Goal: Task Accomplishment & Management: Manage account settings

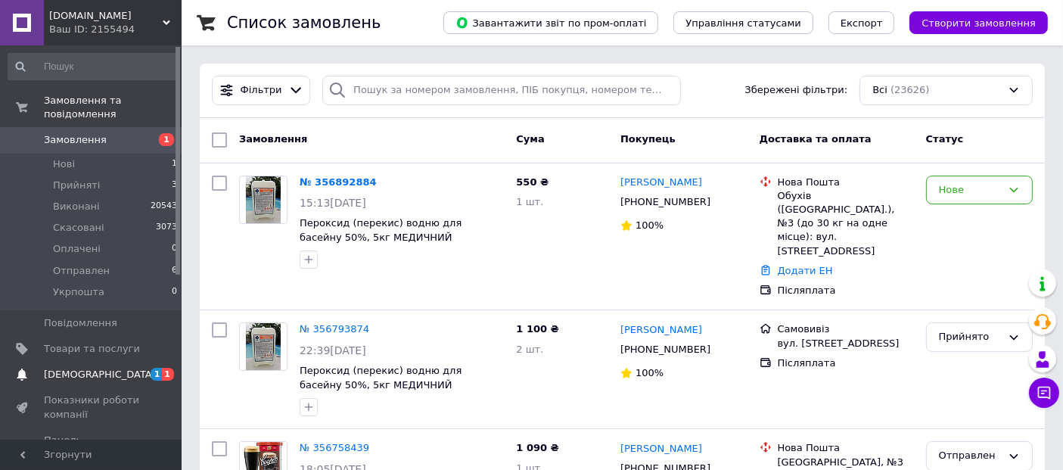
click at [71, 368] on span "[DEMOGRAPHIC_DATA]" at bounding box center [100, 375] width 112 height 14
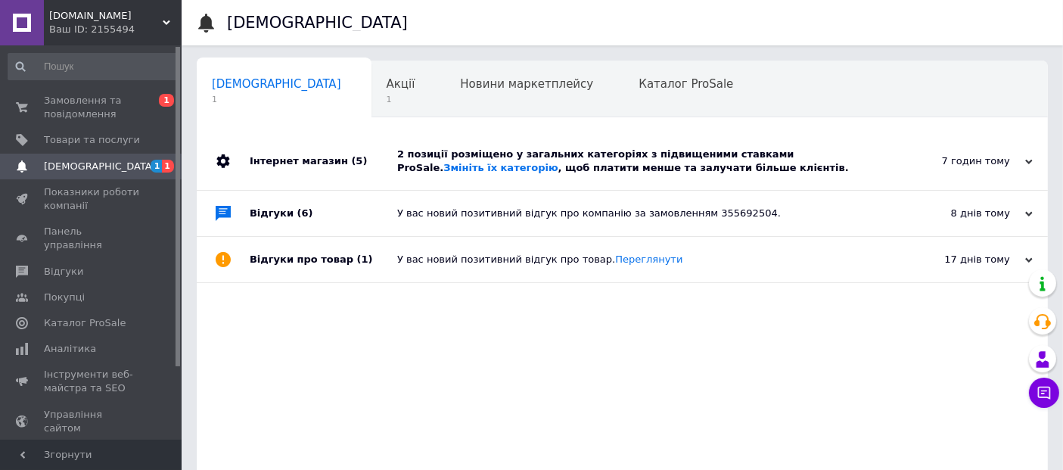
click at [554, 160] on div "2 позиції розміщено у загальних категоріях з підвищеними ставками ProSale. Змін…" at bounding box center [639, 160] width 484 height 27
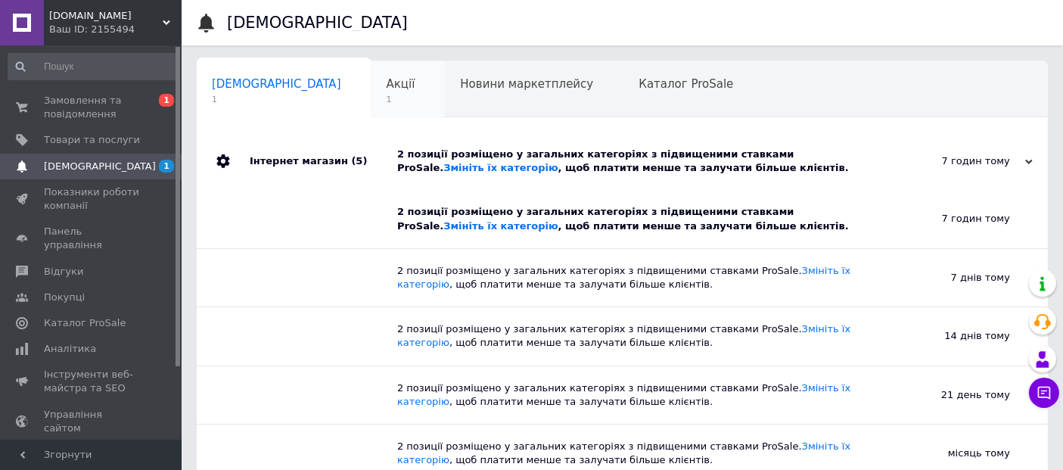
click at [386, 87] on span "Акції" at bounding box center [400, 84] width 29 height 14
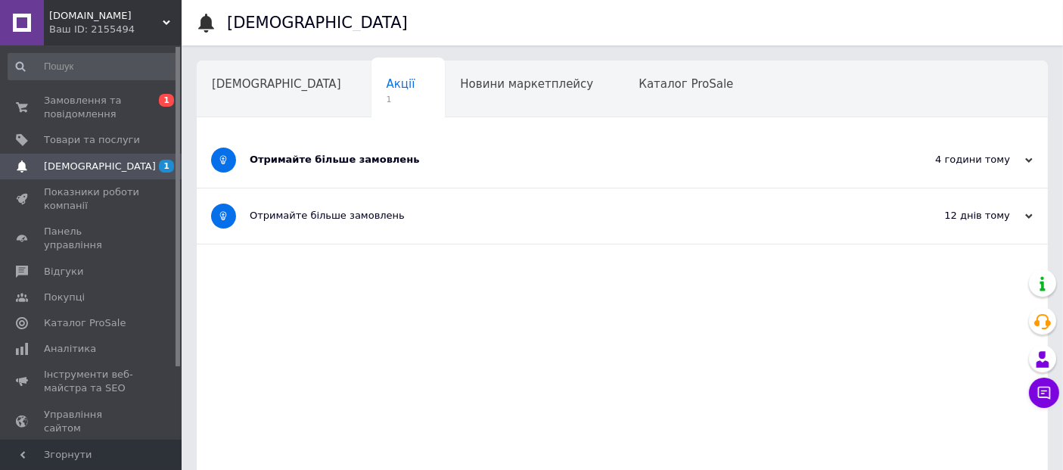
click at [338, 159] on div "Отримайте більше замовлень" at bounding box center [565, 160] width 631 height 14
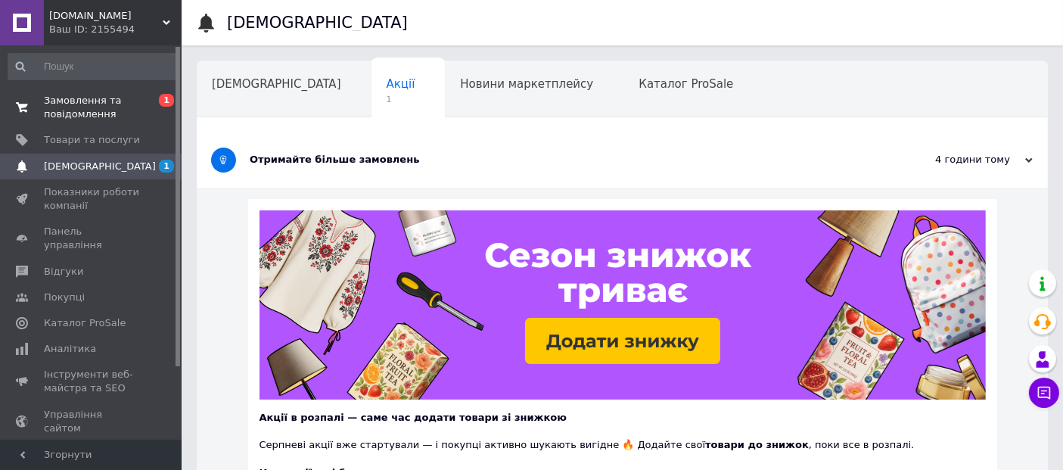
click at [62, 104] on span "Замовлення та повідомлення" at bounding box center [92, 107] width 96 height 27
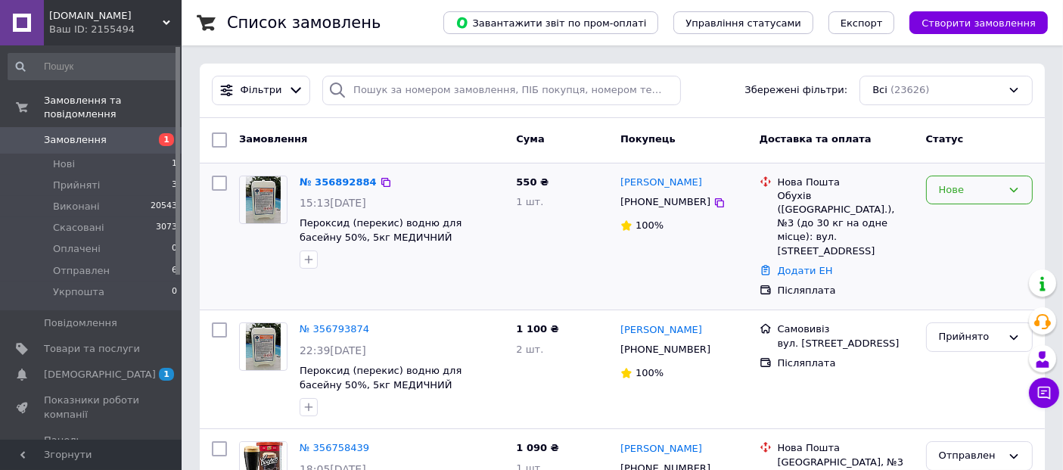
click at [981, 188] on div "Нове" at bounding box center [970, 190] width 63 height 16
click at [977, 218] on li "Прийнято" at bounding box center [978, 221] width 105 height 28
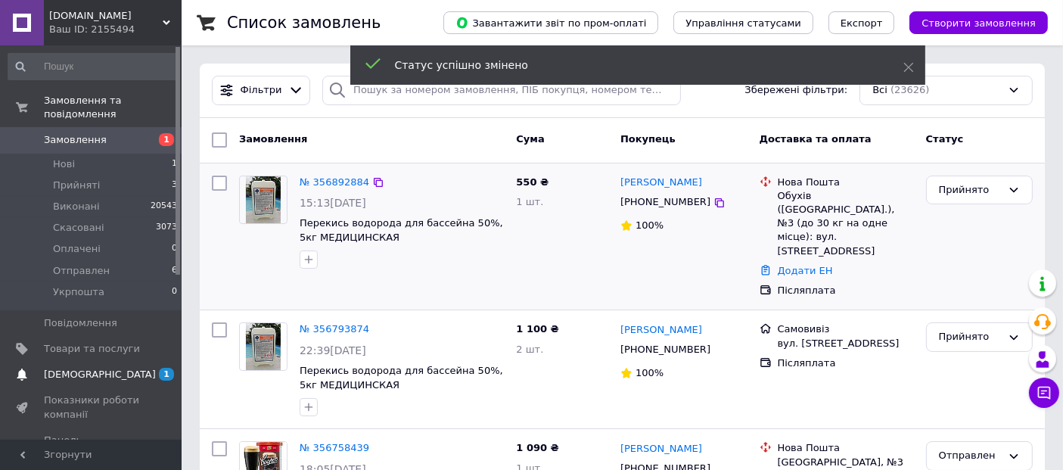
click at [76, 368] on span "[DEMOGRAPHIC_DATA]" at bounding box center [100, 375] width 112 height 14
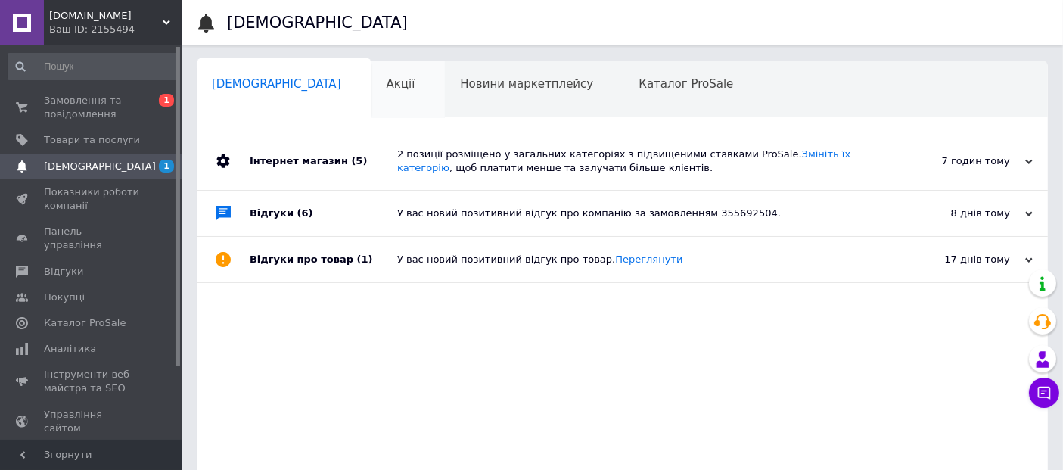
click at [386, 82] on span "Акції" at bounding box center [400, 84] width 29 height 14
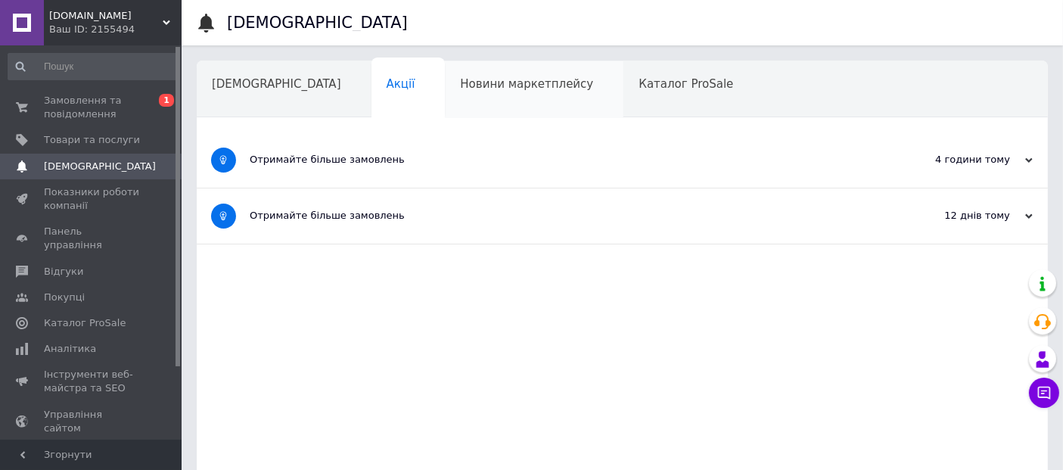
click at [460, 89] on span "Новини маркетплейсу" at bounding box center [526, 84] width 133 height 14
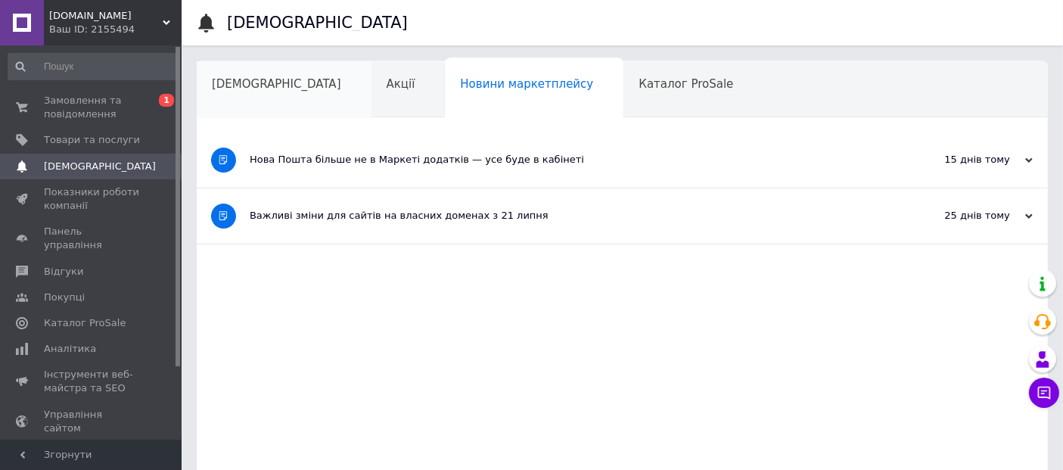
click at [253, 85] on span "[DEMOGRAPHIC_DATA]" at bounding box center [276, 84] width 129 height 14
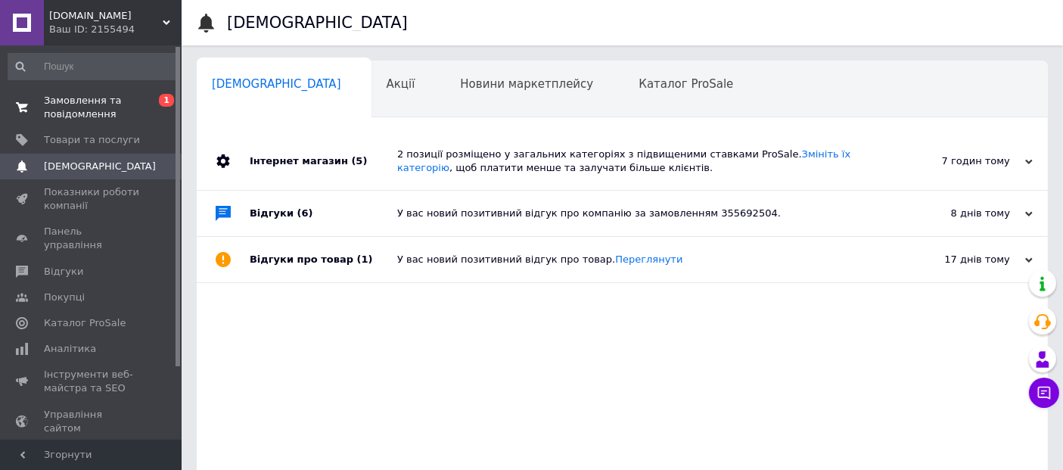
click at [70, 107] on span "Замовлення та повідомлення" at bounding box center [92, 107] width 96 height 27
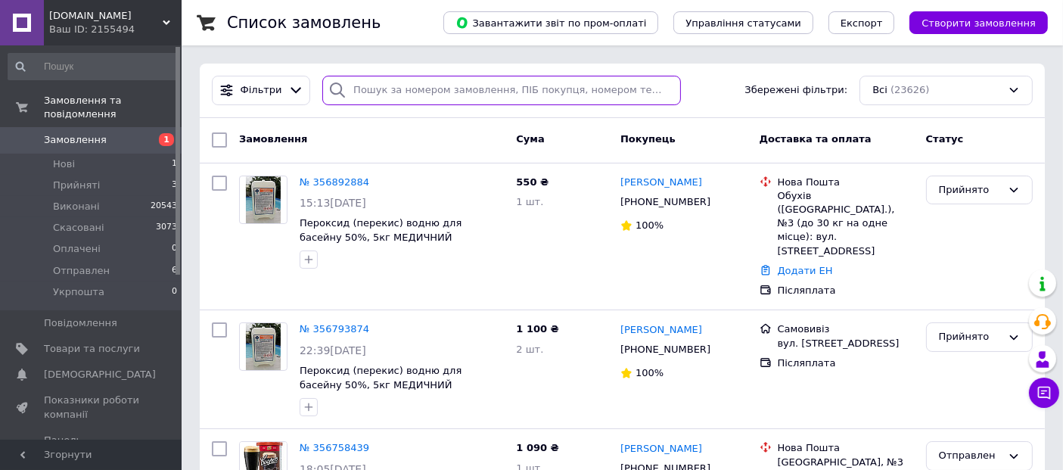
click at [497, 92] on input "search" at bounding box center [501, 90] width 358 height 29
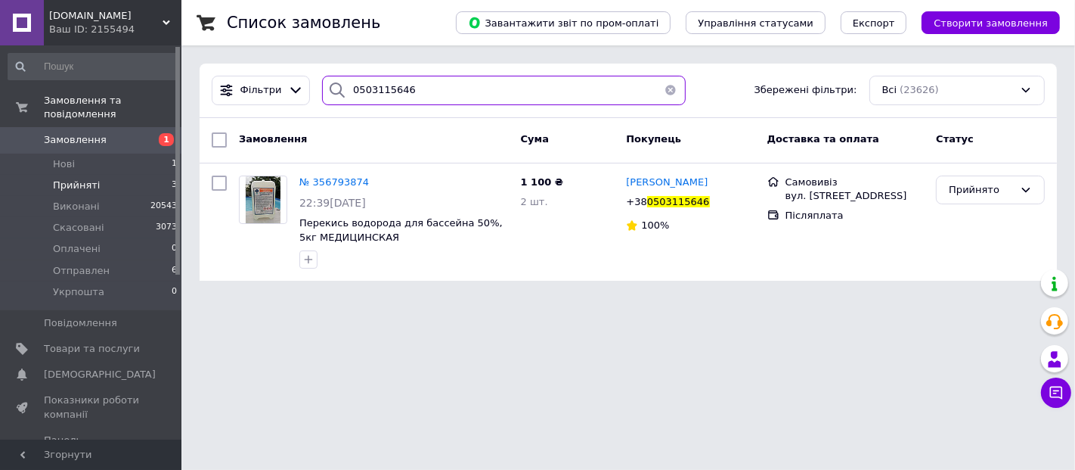
type input "0503115646"
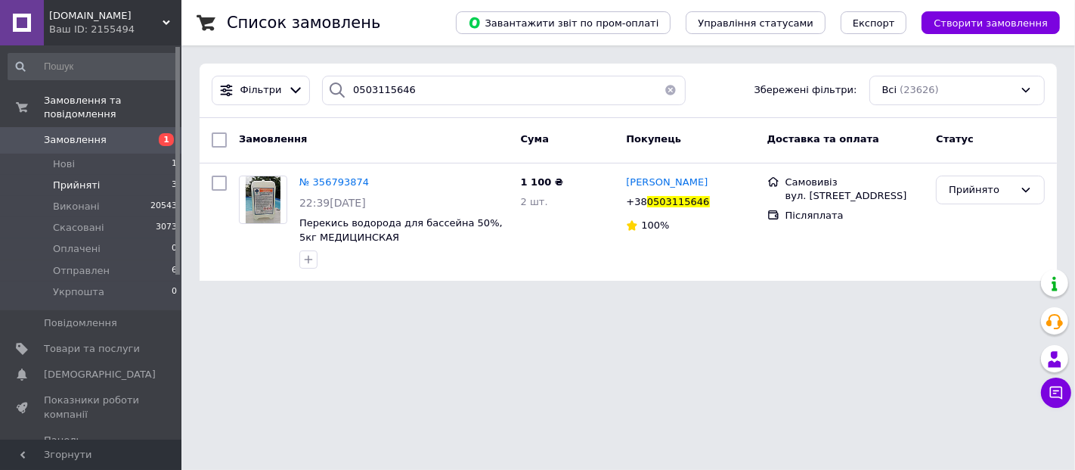
click at [61, 178] on span "Прийняті" at bounding box center [76, 185] width 47 height 14
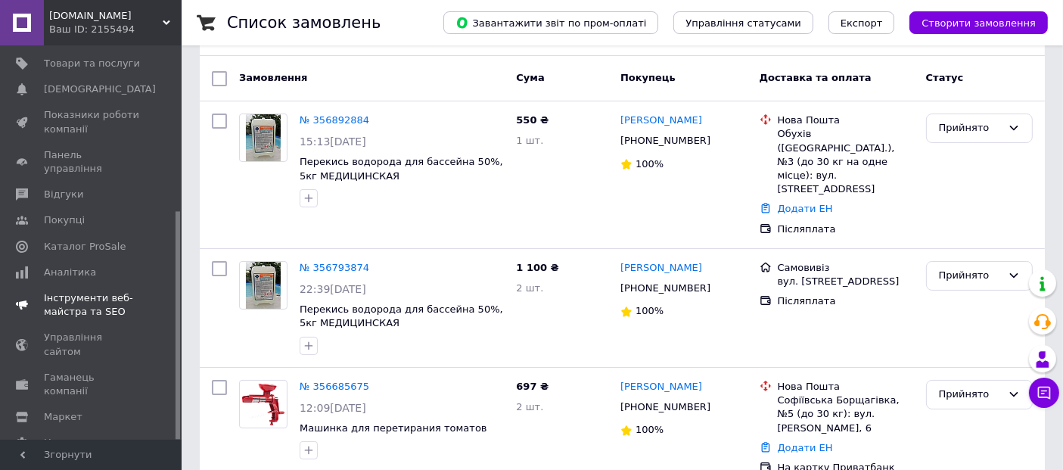
scroll to position [252, 0]
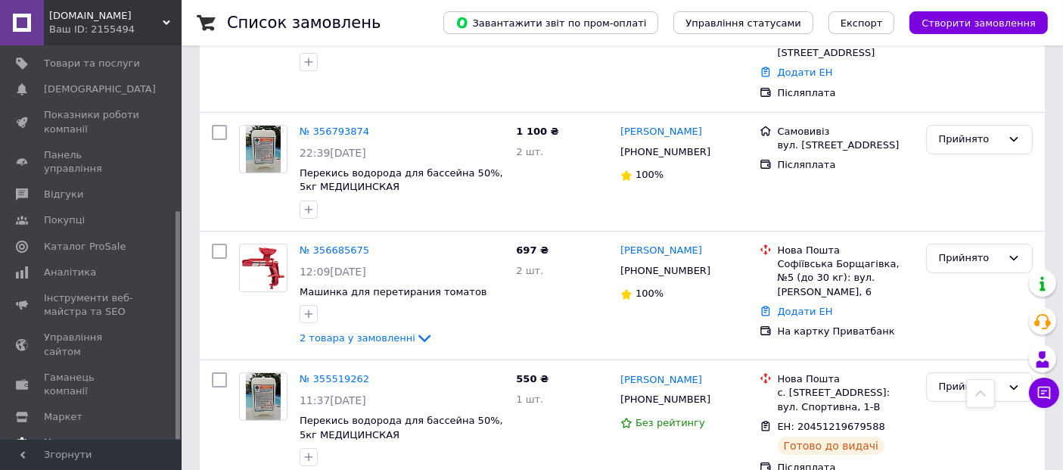
click at [82, 436] on span "Налаштування" at bounding box center [82, 443] width 77 height 14
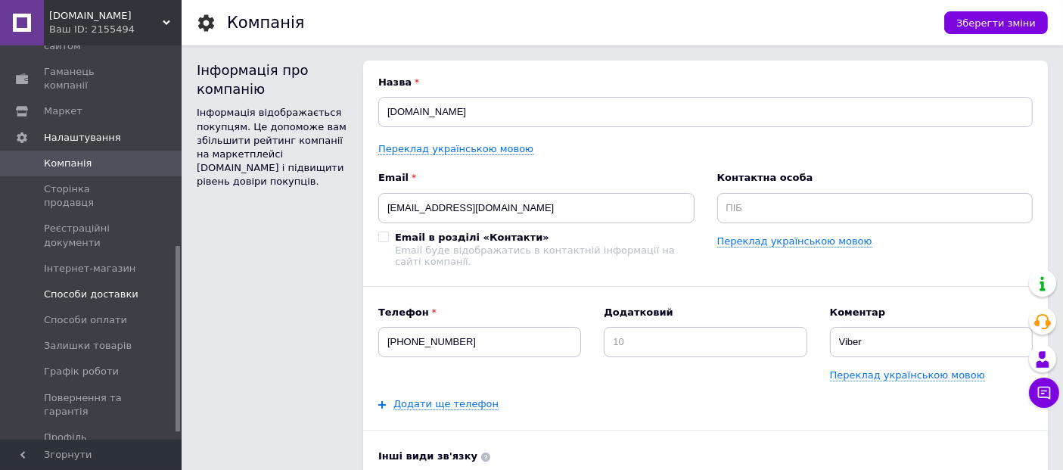
scroll to position [427, 0]
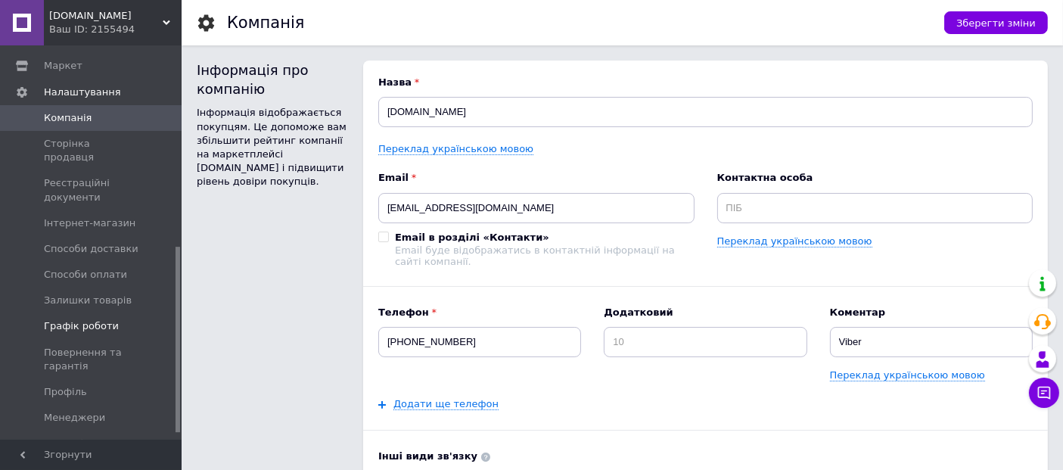
click at [101, 319] on span "Графік роботи" at bounding box center [81, 326] width 75 height 14
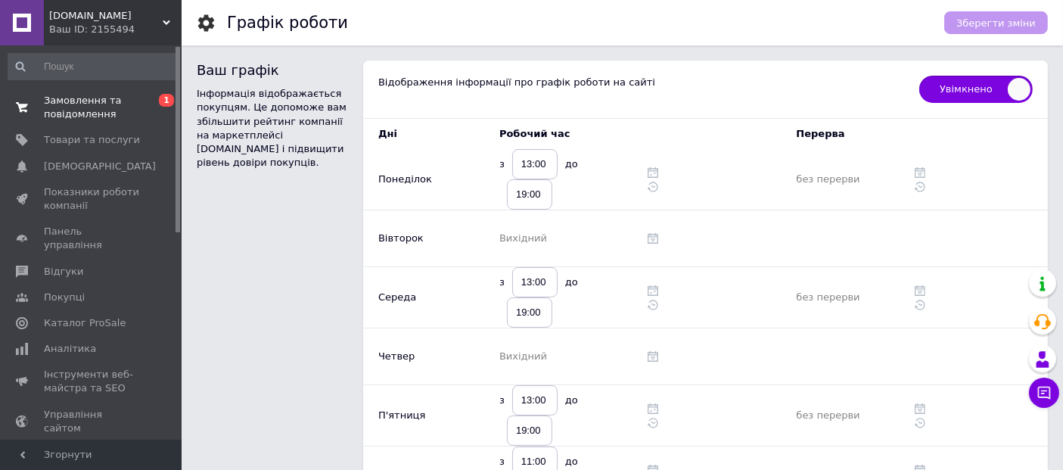
click at [86, 106] on span "Замовлення та повідомлення" at bounding box center [92, 107] width 96 height 27
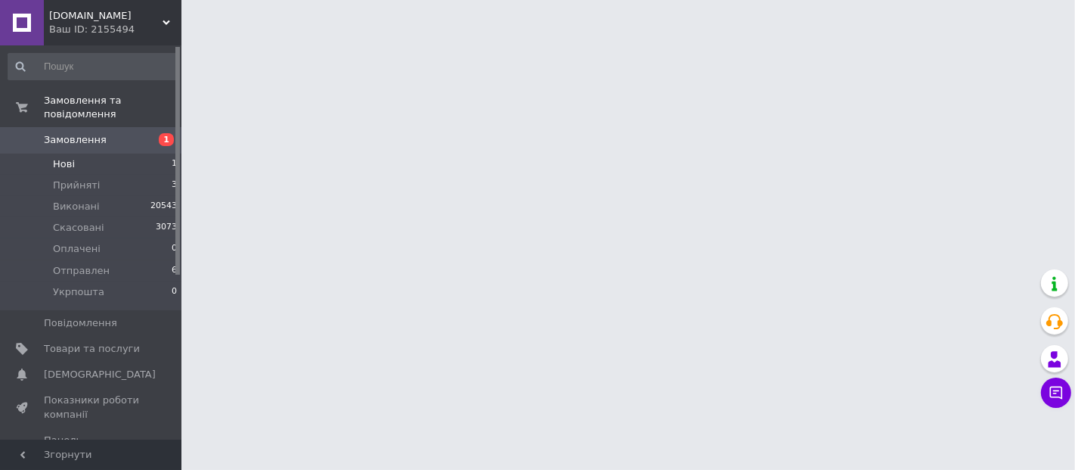
click at [66, 157] on span "Нові" at bounding box center [64, 164] width 22 height 14
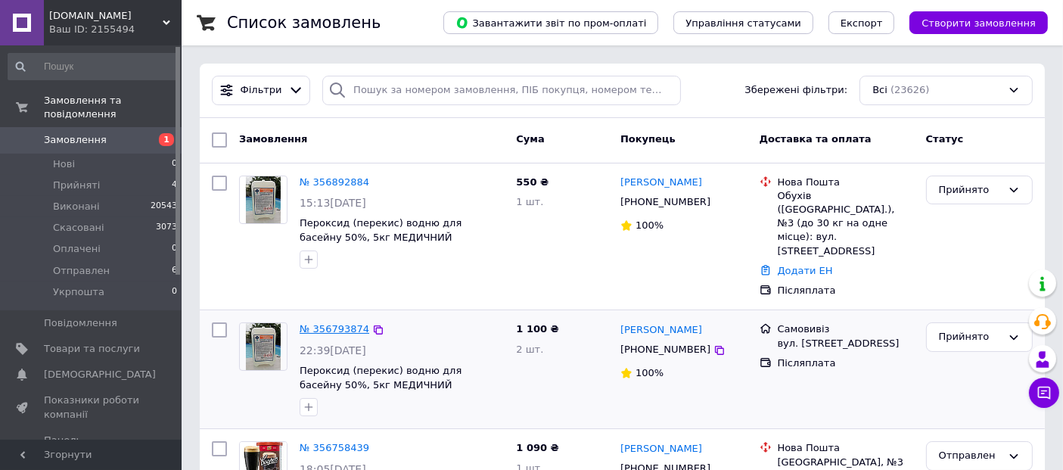
click at [346, 323] on link "№ 356793874" at bounding box center [334, 328] width 70 height 11
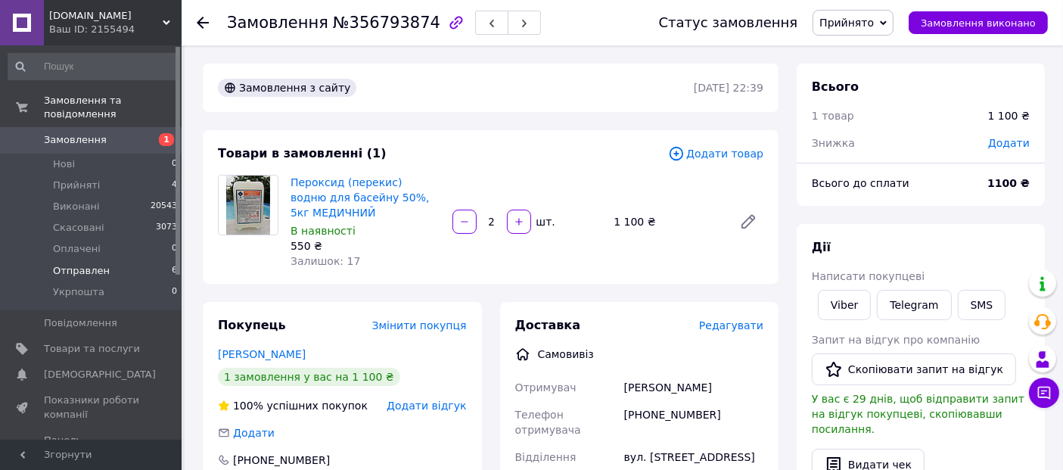
click at [86, 264] on span "Отправлен" at bounding box center [81, 271] width 57 height 14
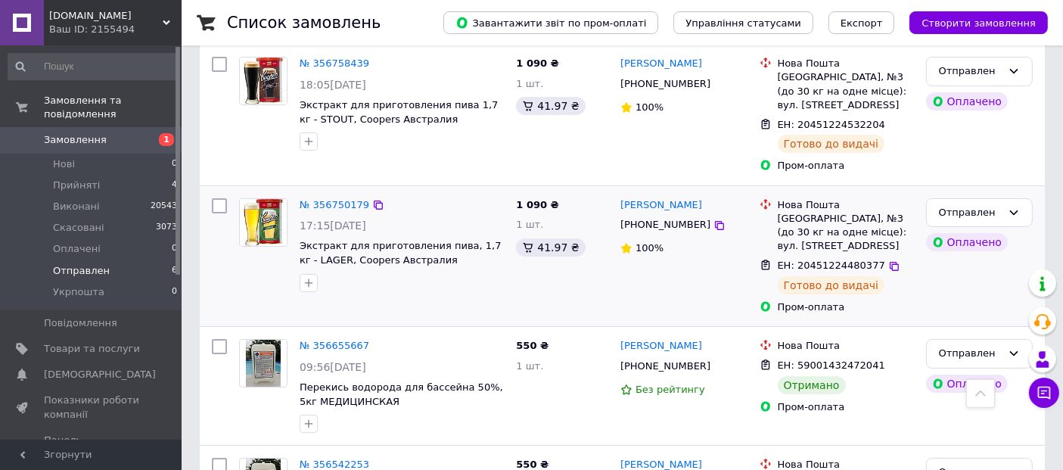
scroll to position [154, 0]
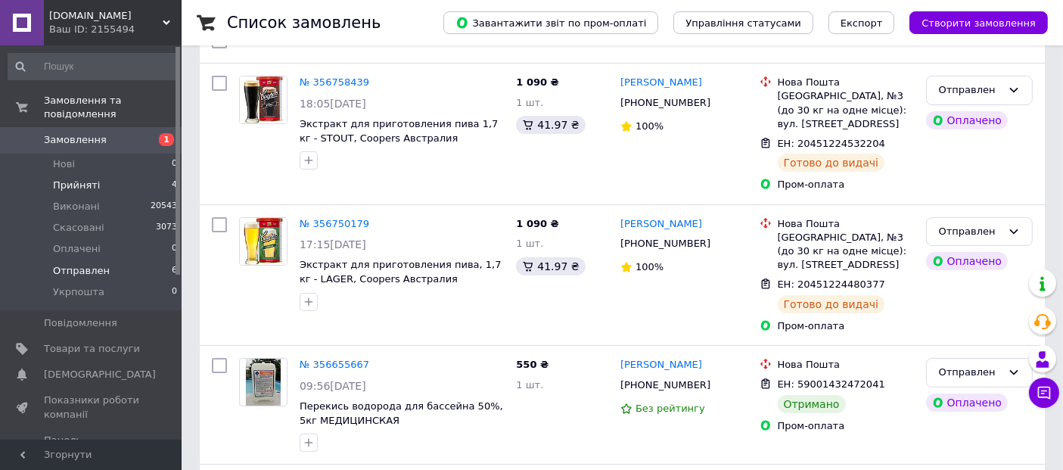
click at [76, 178] on span "Прийняті" at bounding box center [76, 185] width 47 height 14
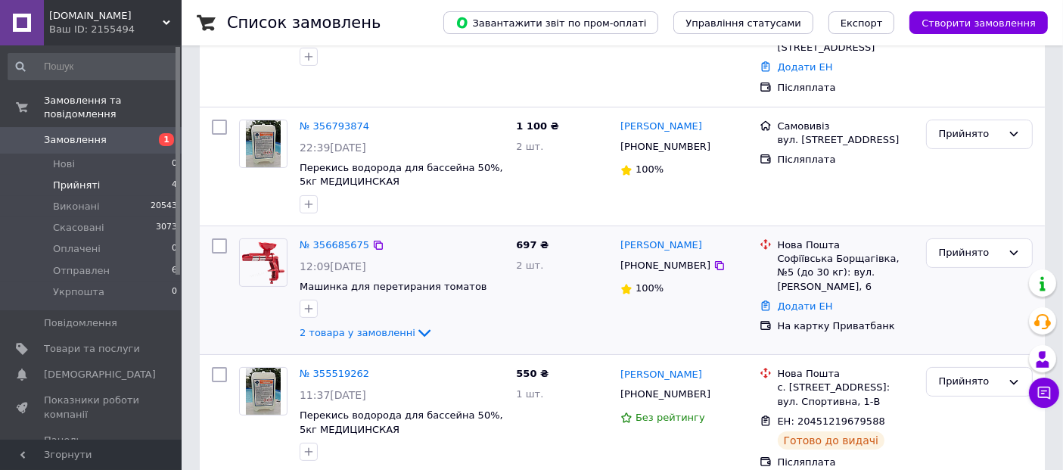
scroll to position [258, 0]
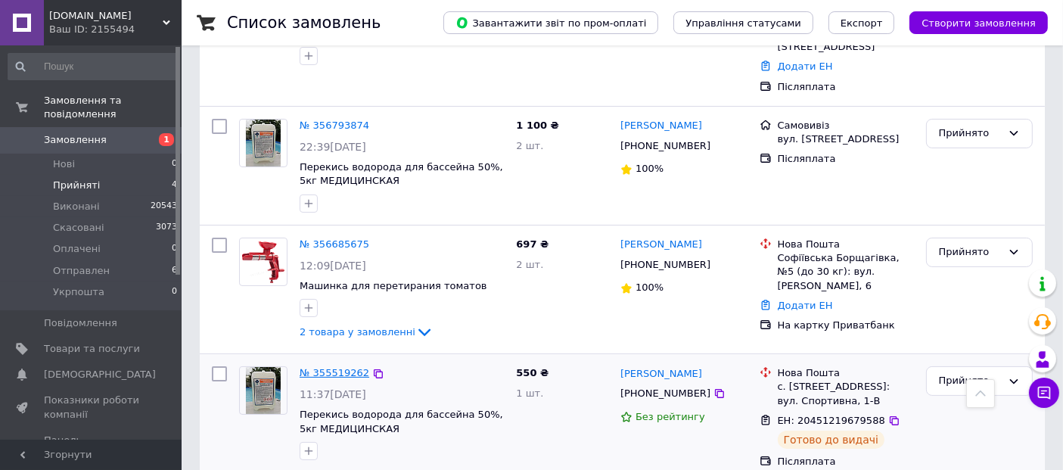
click at [325, 367] on link "№ 355519262" at bounding box center [334, 372] width 70 height 11
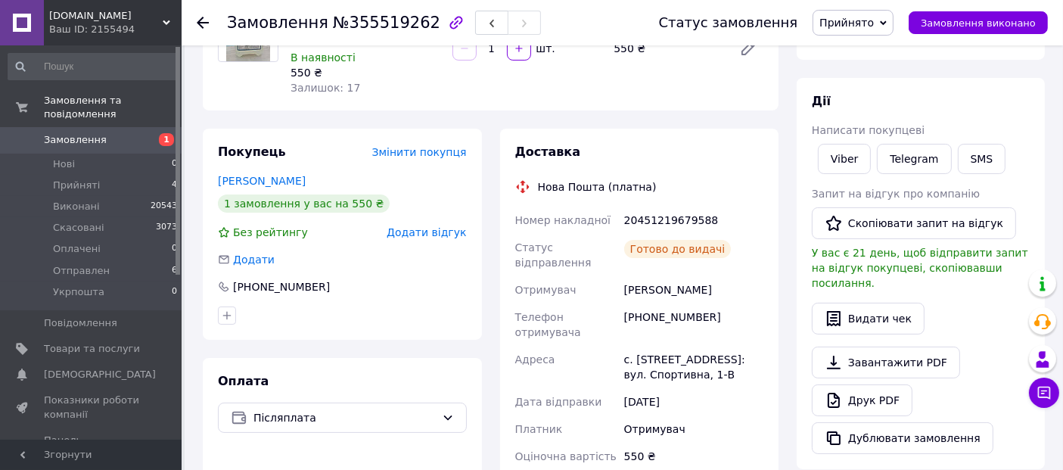
scroll to position [174, 0]
click at [665, 217] on div "20451219679588" at bounding box center [693, 219] width 145 height 27
copy div "20451219679588"
click at [82, 178] on span "Прийняті" at bounding box center [76, 185] width 47 height 14
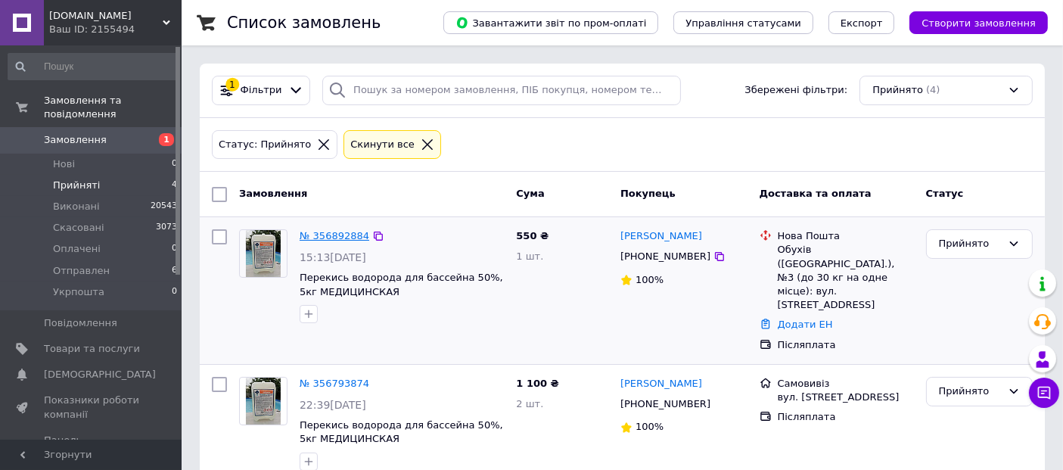
click at [344, 240] on link "№ 356892884" at bounding box center [334, 235] width 70 height 11
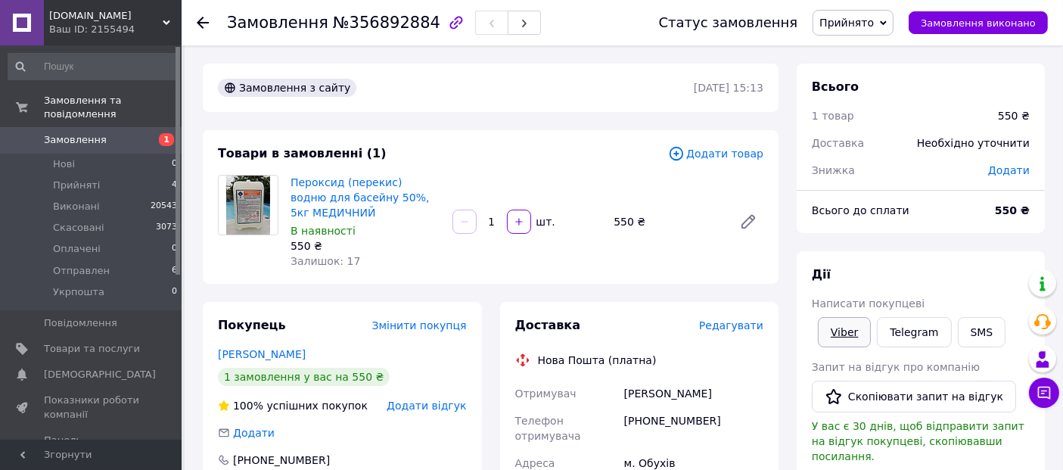
click at [850, 333] on link "Viber" at bounding box center [844, 332] width 53 height 30
click at [741, 331] on span "Редагувати" at bounding box center [731, 325] width 64 height 12
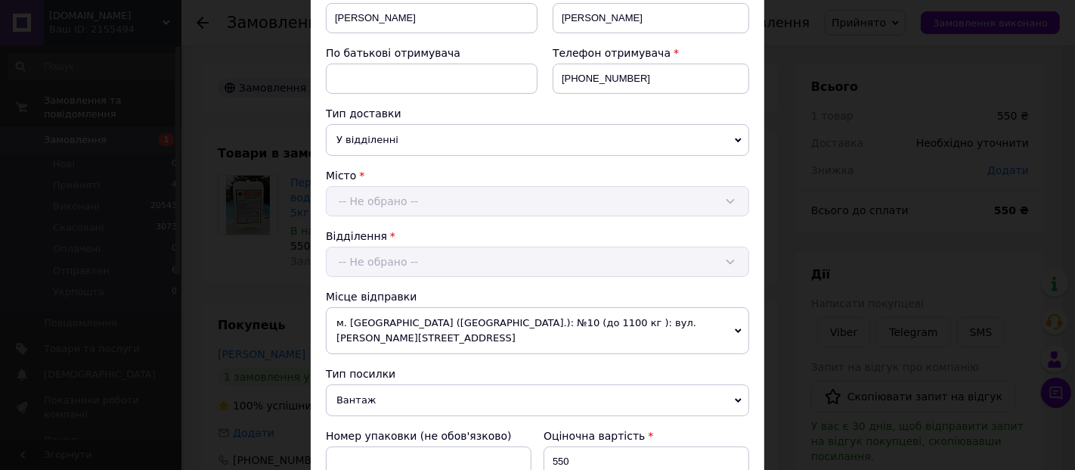
scroll to position [504, 0]
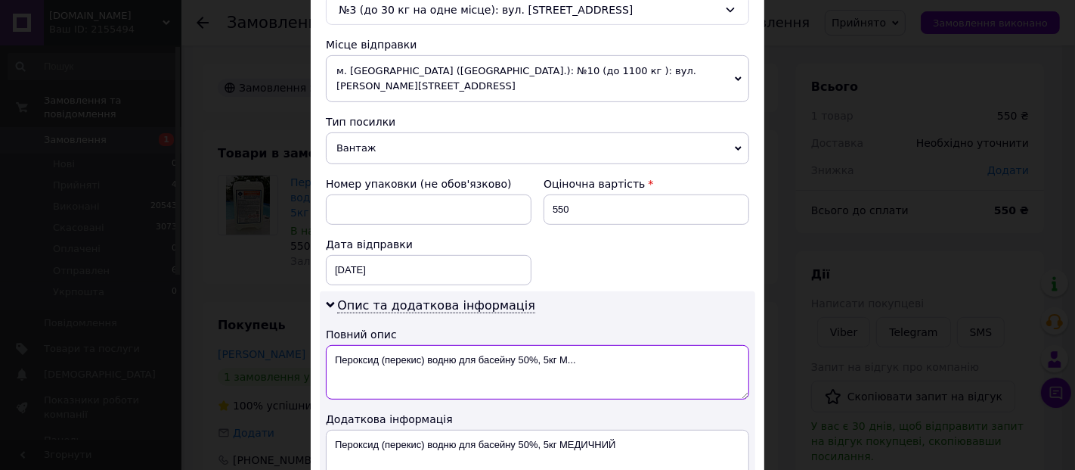
click at [442, 345] on textarea "Пероксид (перекис) водню для басейну 50%, 5кг М..." at bounding box center [538, 372] width 424 height 54
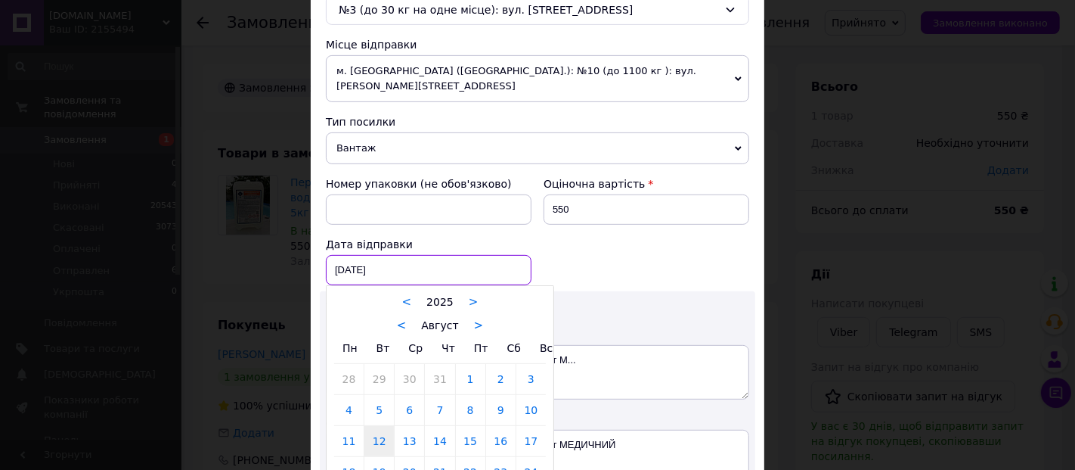
click at [369, 255] on div "[DATE] < 2025 > < Август > Пн Вт Ср Чт Пт Сб Вс 28 29 30 31 1 2 3 4 5 6 7 8 9 1…" at bounding box center [429, 270] width 206 height 30
click at [410, 426] on link "13" at bounding box center [409, 441] width 29 height 30
type input "[DATE]"
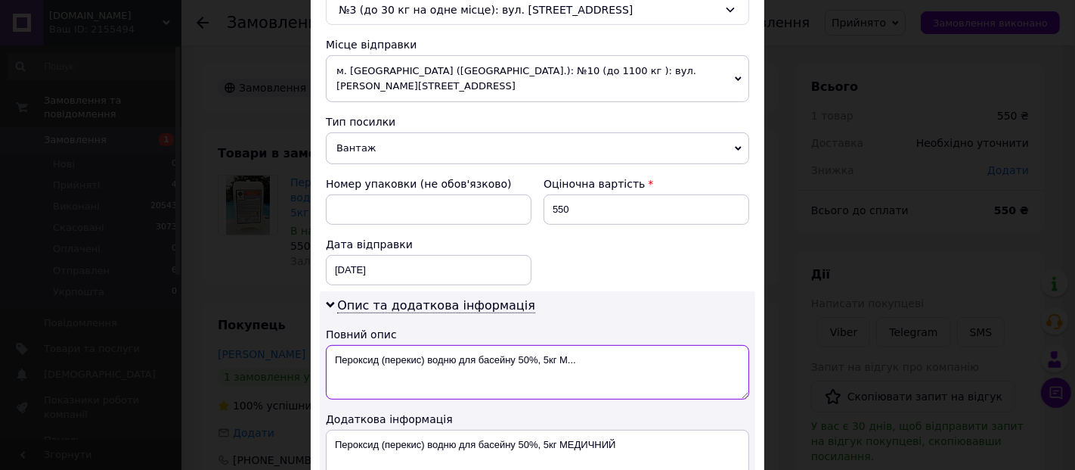
click at [429, 345] on textarea "Пероксид (перекис) водню для басейну 50%, 5кг М..." at bounding box center [538, 372] width 424 height 54
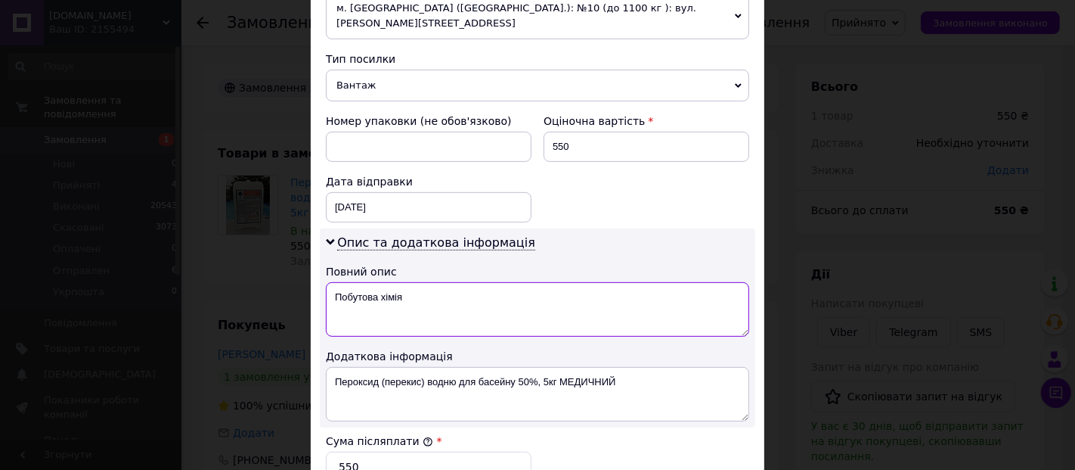
scroll to position [588, 0]
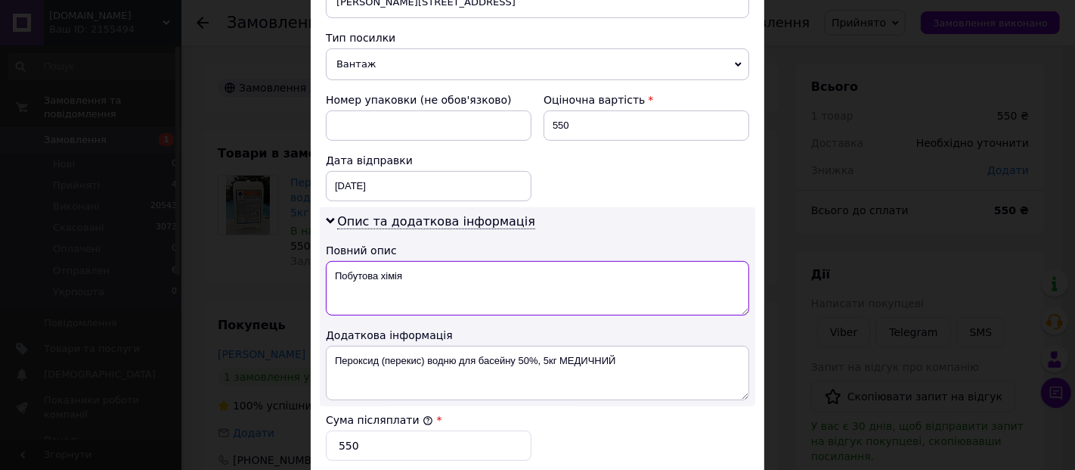
type textarea "Побутова хімія"
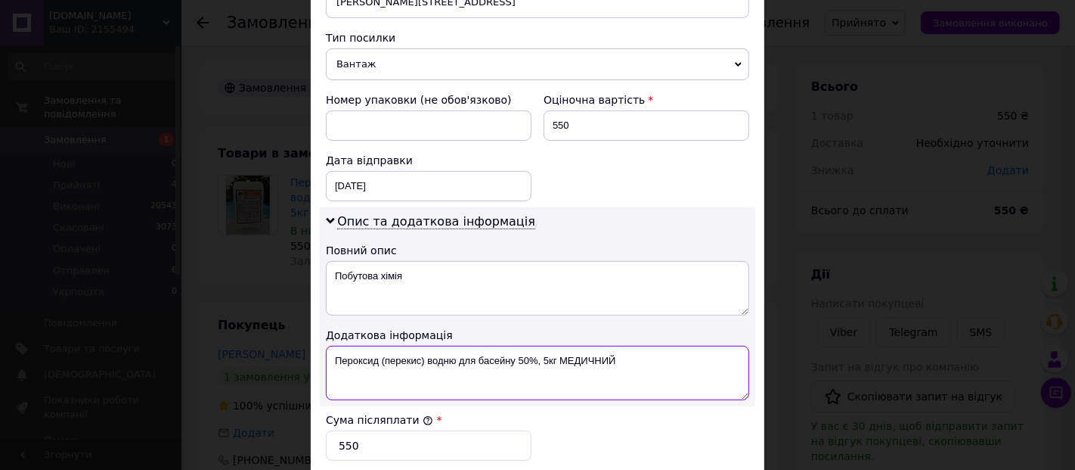
click at [545, 352] on textarea "Пероксид (перекис) водню для басейну 50%, 5кг МЕДИЧНИЙ" at bounding box center [538, 373] width 424 height 54
type textarea "150"
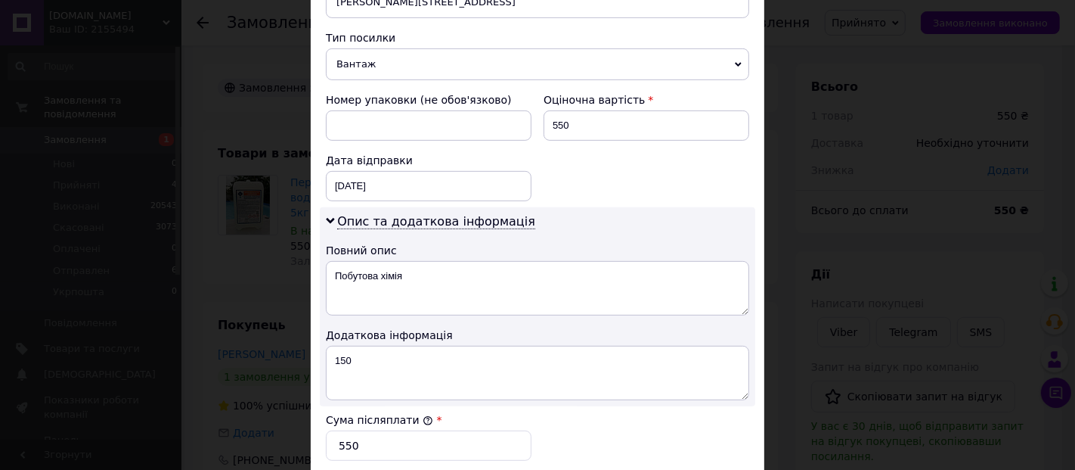
click at [696, 416] on div "Сума післяплати * 550" at bounding box center [538, 436] width 436 height 61
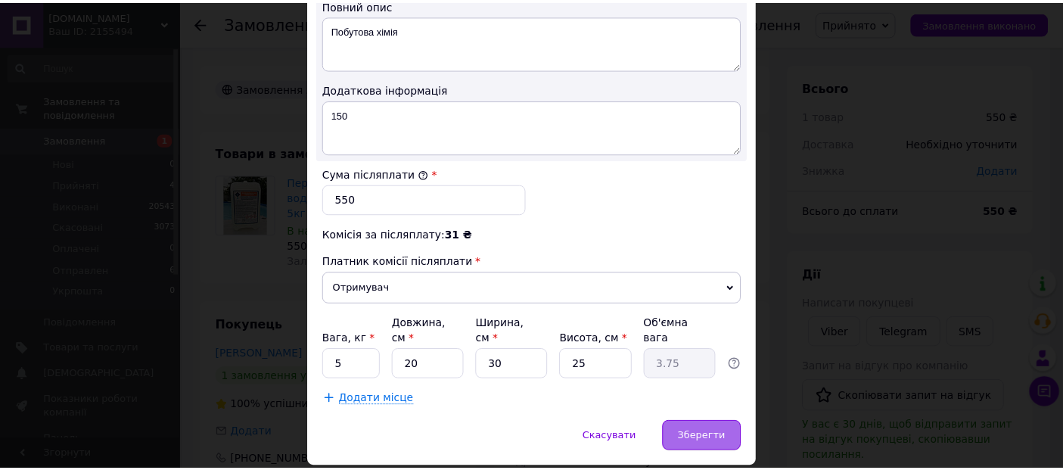
scroll to position [840, 0]
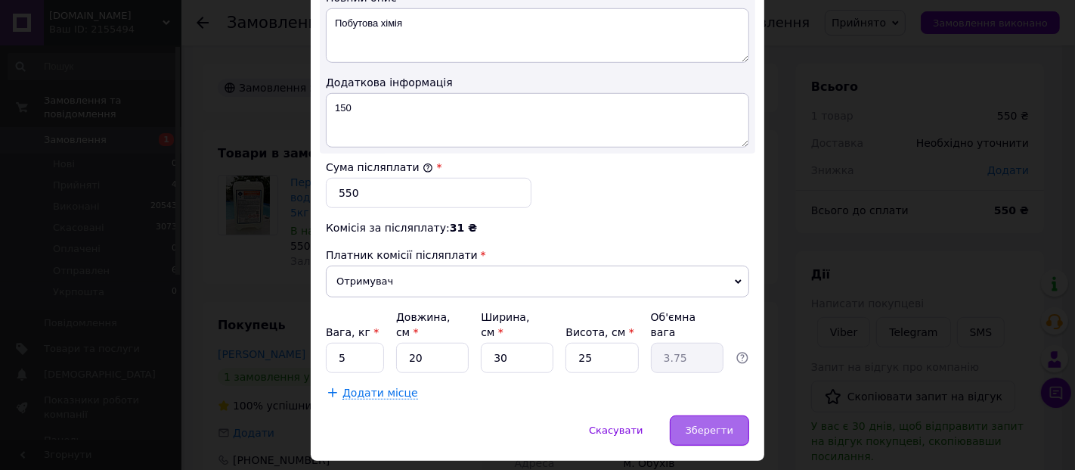
click at [740, 415] on div "Зберегти" at bounding box center [709, 430] width 79 height 30
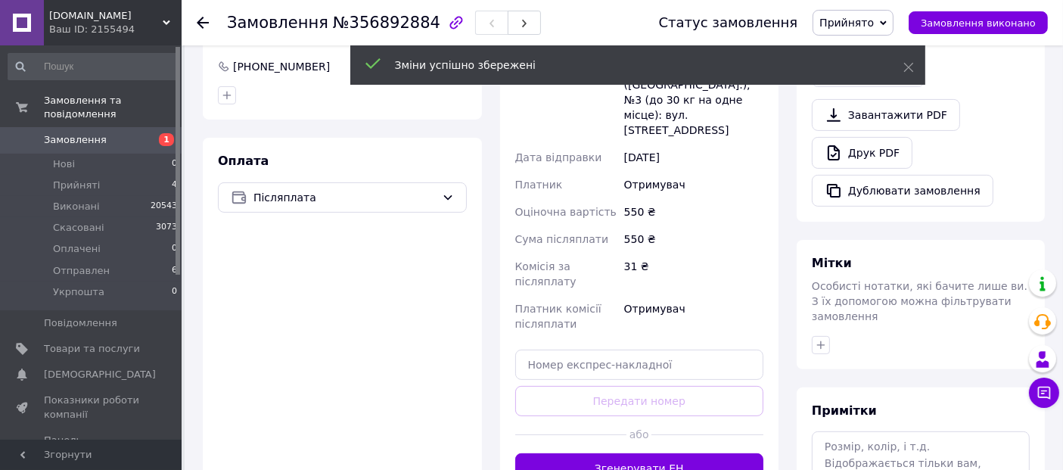
scroll to position [420, 0]
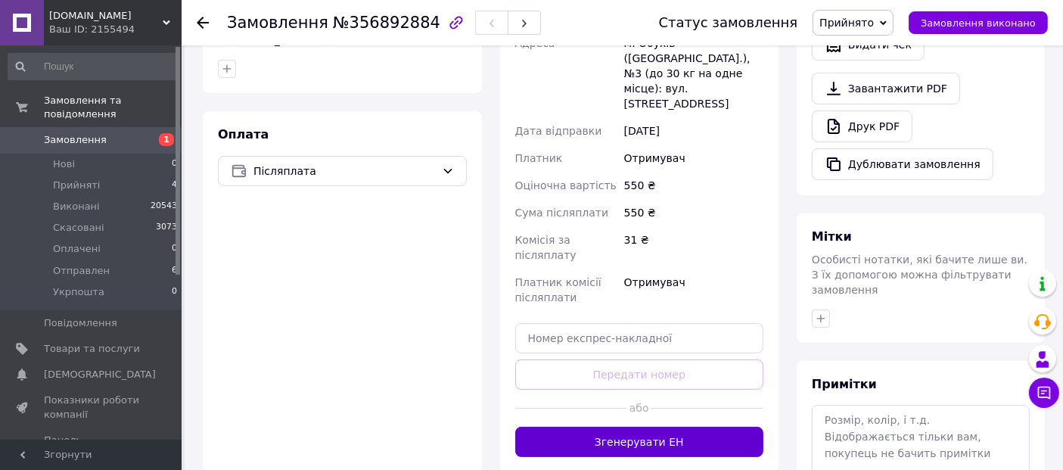
click at [654, 427] on button "Згенерувати ЕН" at bounding box center [639, 442] width 249 height 30
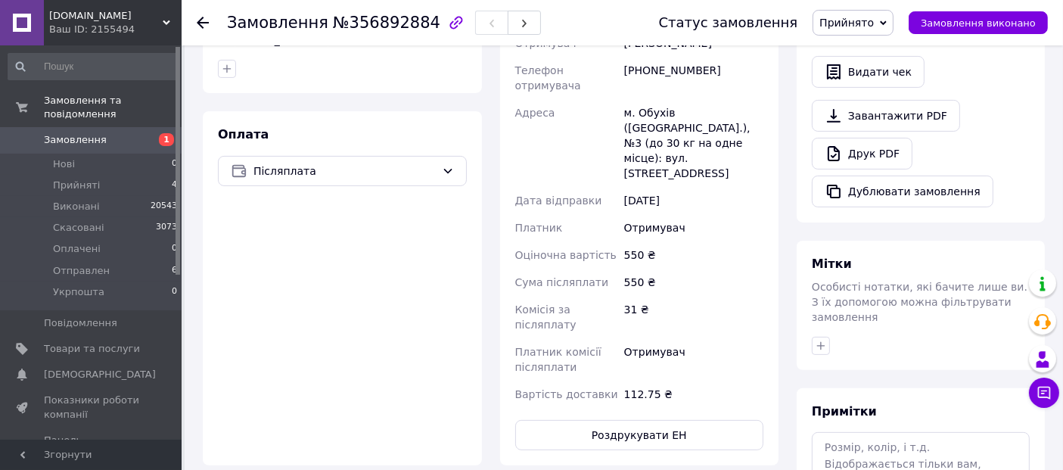
click at [873, 22] on span "Прийнято" at bounding box center [846, 23] width 54 height 12
click at [868, 122] on li "Отправлен" at bounding box center [852, 121] width 79 height 23
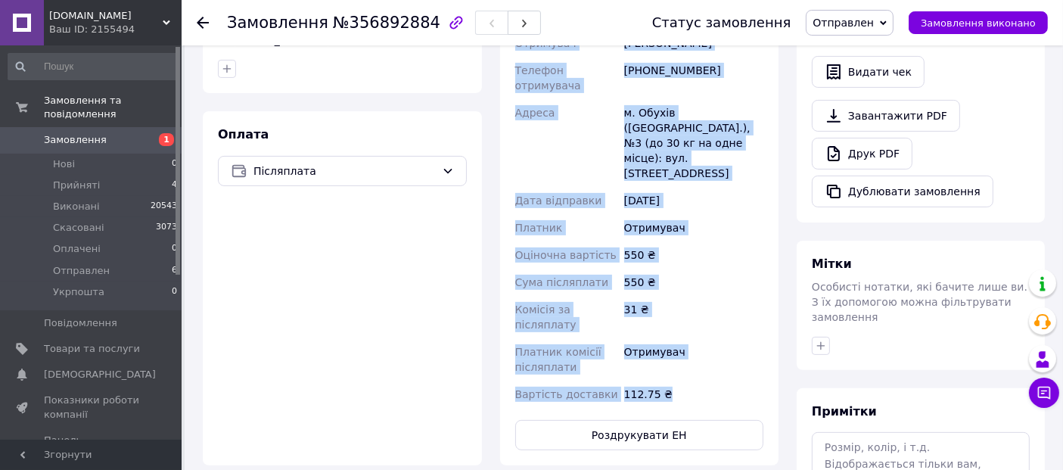
drag, startPoint x: 515, startPoint y: 144, endPoint x: 702, endPoint y: 317, distance: 254.2
click at [702, 317] on div "Номер накладної 20451225359313 Статус відправлення Заплановано Отримувач [PERSO…" at bounding box center [639, 184] width 255 height 448
copy div "Номер накладної 20451225359313 Статус відправлення Заплановано Отримувач [PERSO…"
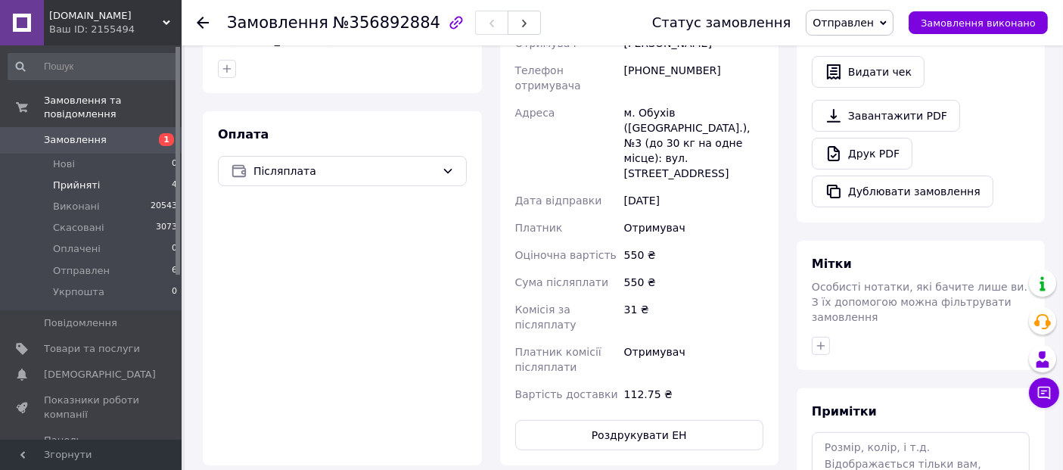
click at [64, 178] on span "Прийняті" at bounding box center [76, 185] width 47 height 14
